Goal: Navigation & Orientation: Find specific page/section

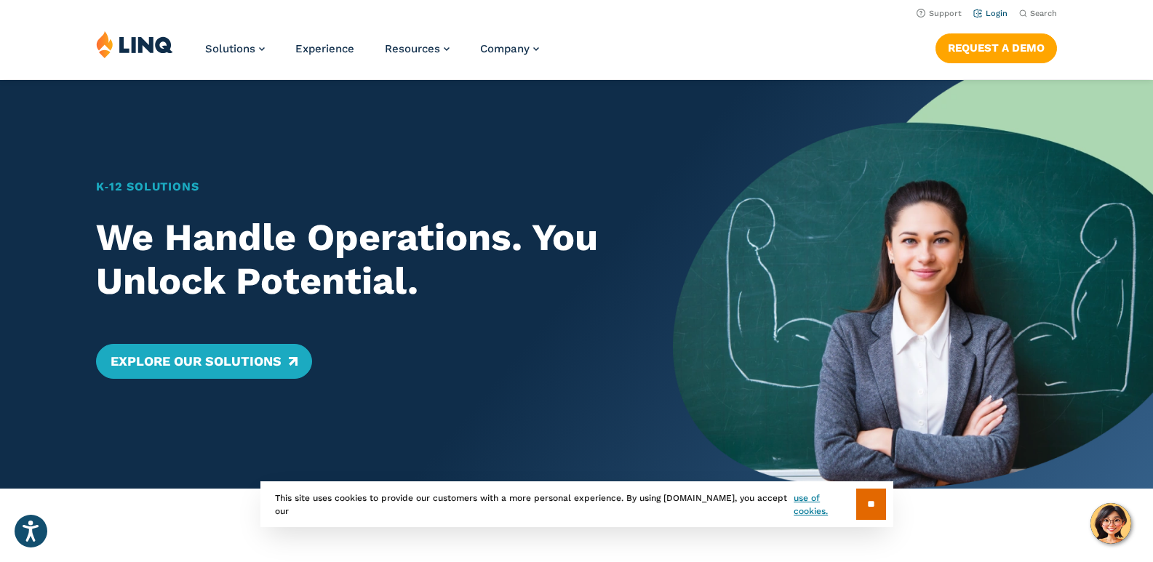
click at [981, 16] on link "Login" at bounding box center [990, 13] width 34 height 9
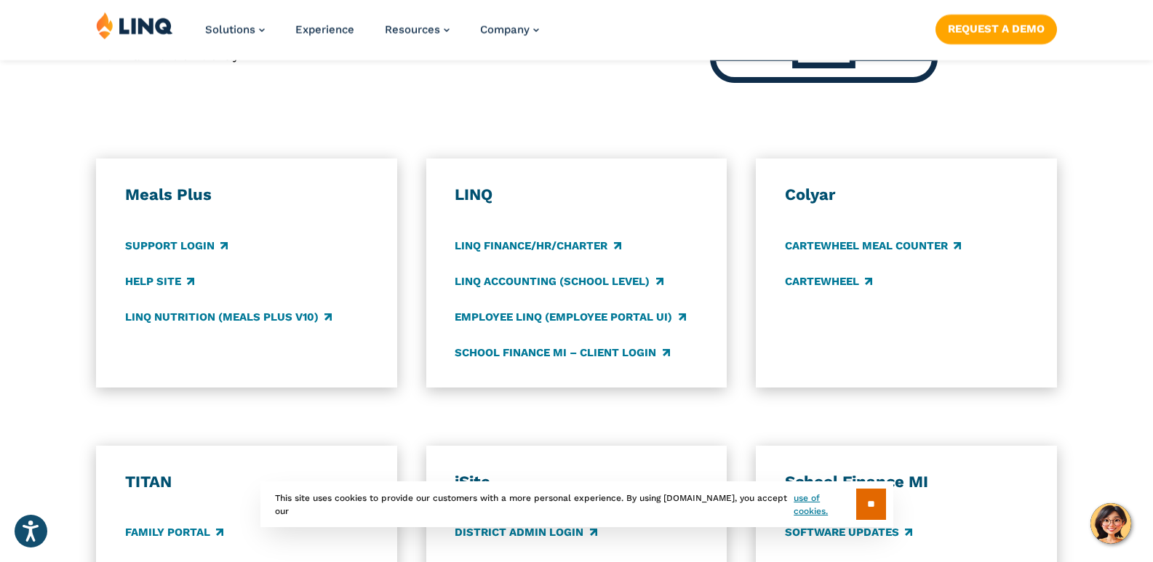
scroll to position [727, 0]
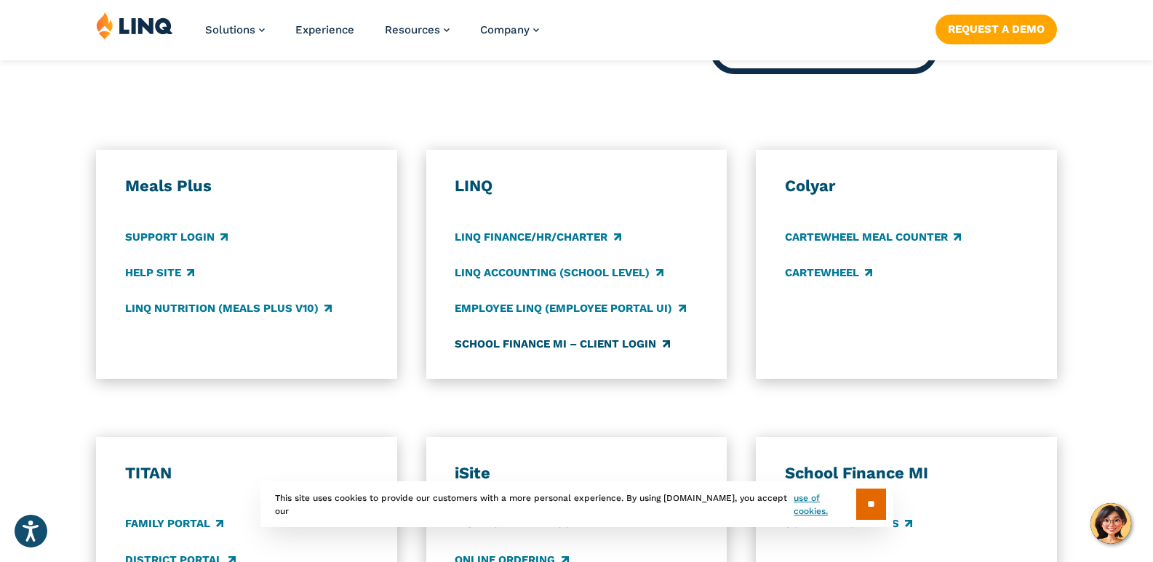
click at [610, 343] on link "School Finance MI – Client Login" at bounding box center [562, 344] width 215 height 16
click at [596, 277] on link "LINQ Accounting (school level)" at bounding box center [559, 273] width 208 height 16
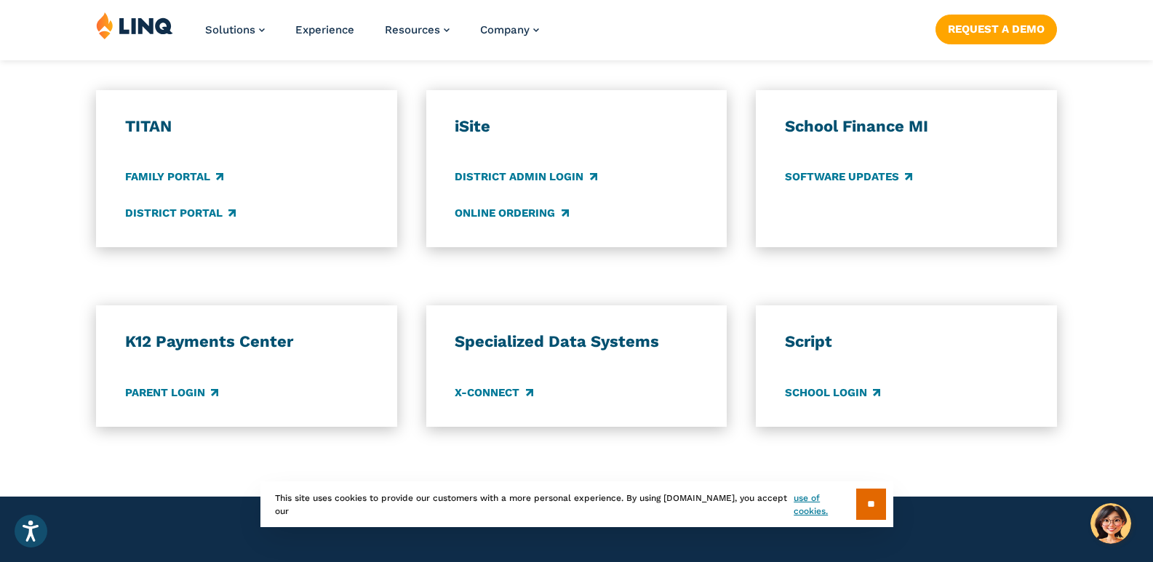
scroll to position [1091, 0]
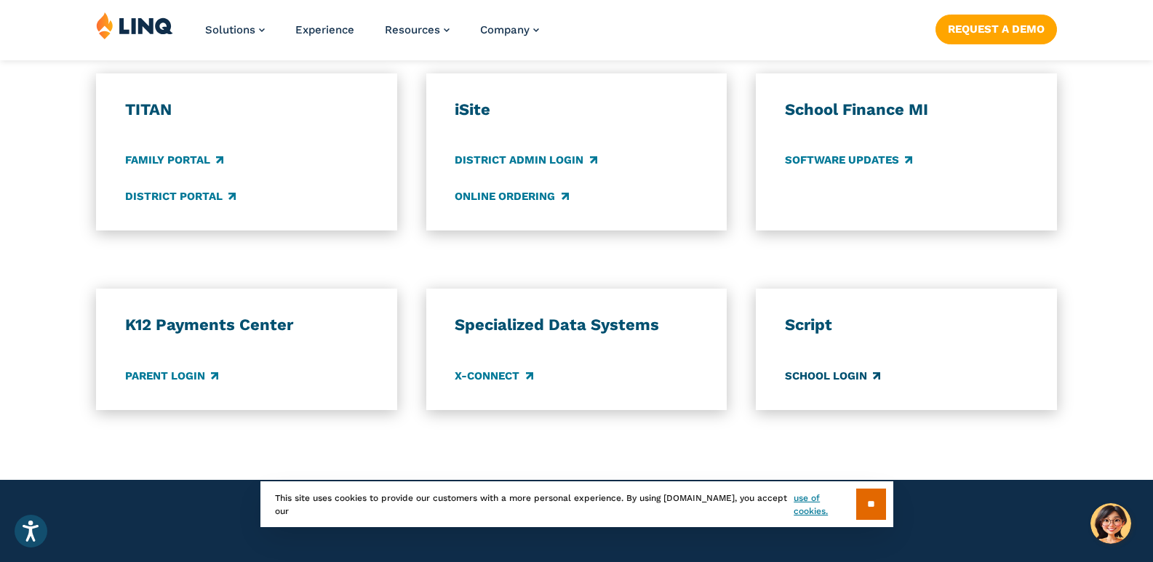
click at [842, 380] on link "School Login" at bounding box center [832, 376] width 95 height 16
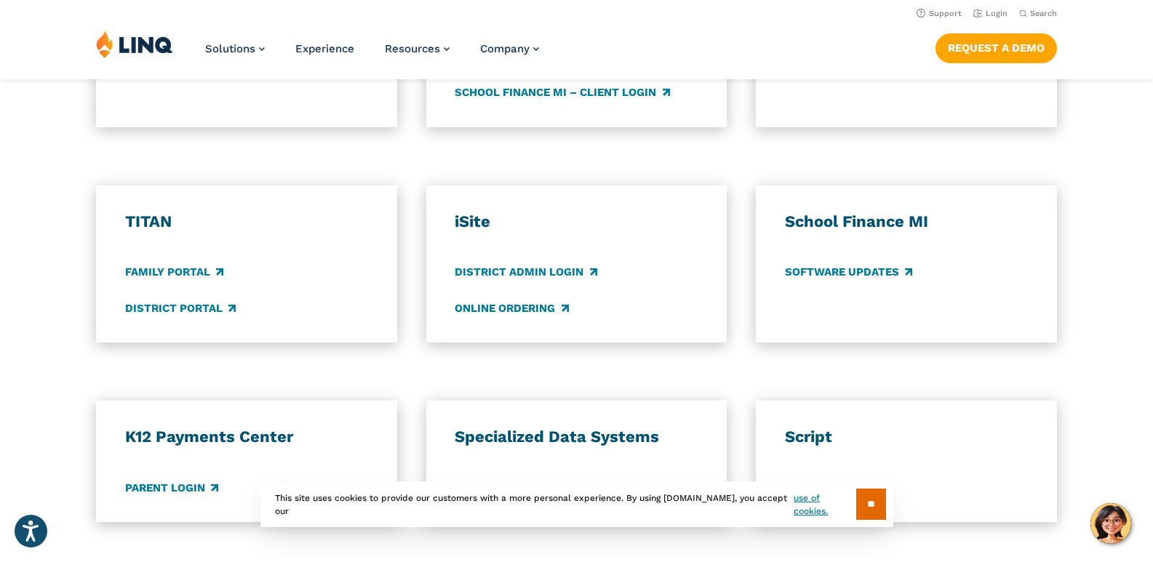
scroll to position [946, 0]
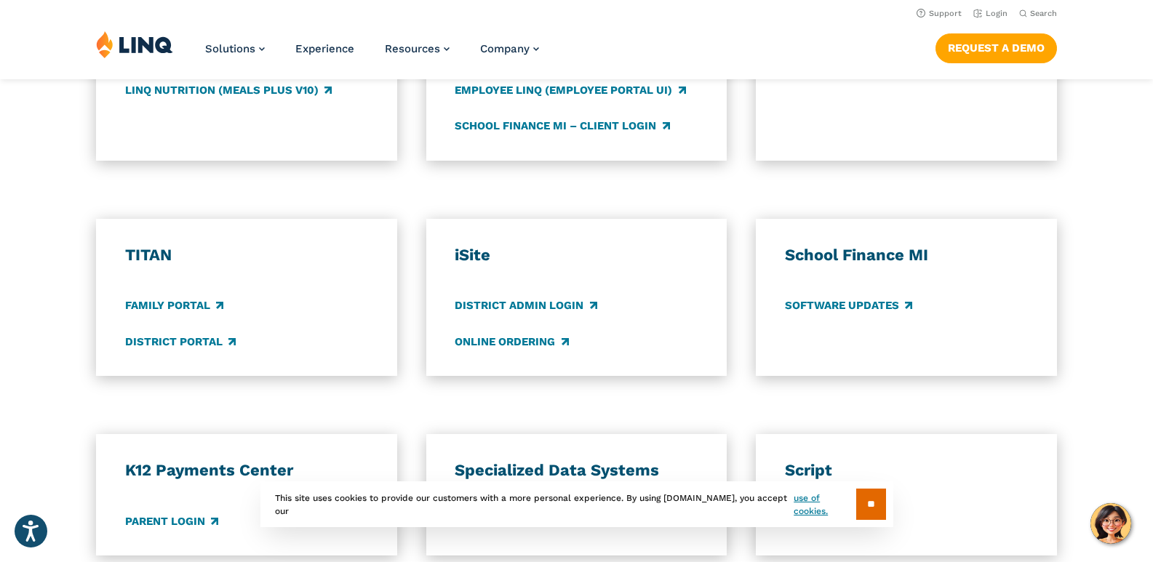
click at [166, 522] on section "** This site uses cookies to provide our customers with a more personal experie…" at bounding box center [577, 528] width 1130 height 46
click at [201, 521] on section "** This site uses cookies to provide our customers with a more personal experie…" at bounding box center [577, 528] width 1130 height 46
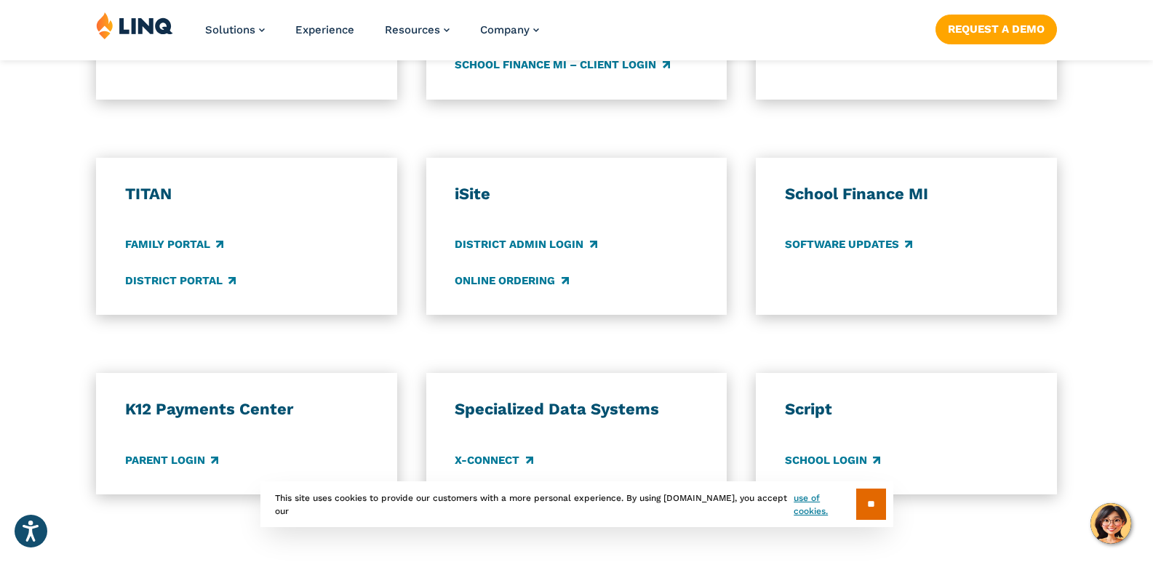
scroll to position [1091, 0]
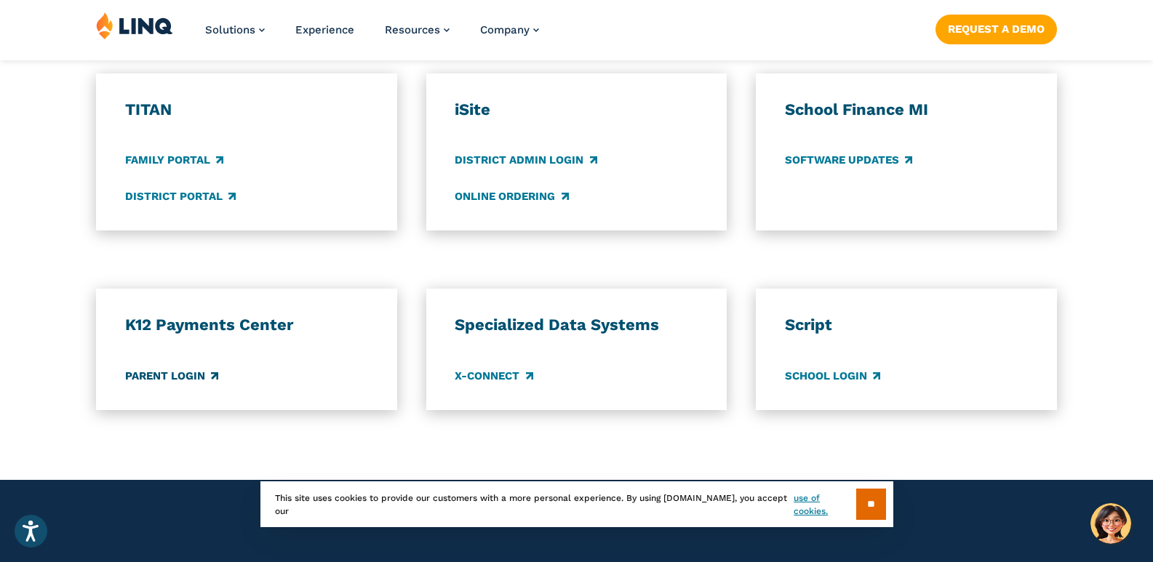
click at [215, 377] on link "Parent Login" at bounding box center [171, 376] width 93 height 16
